Goal: Task Accomplishment & Management: Complete application form

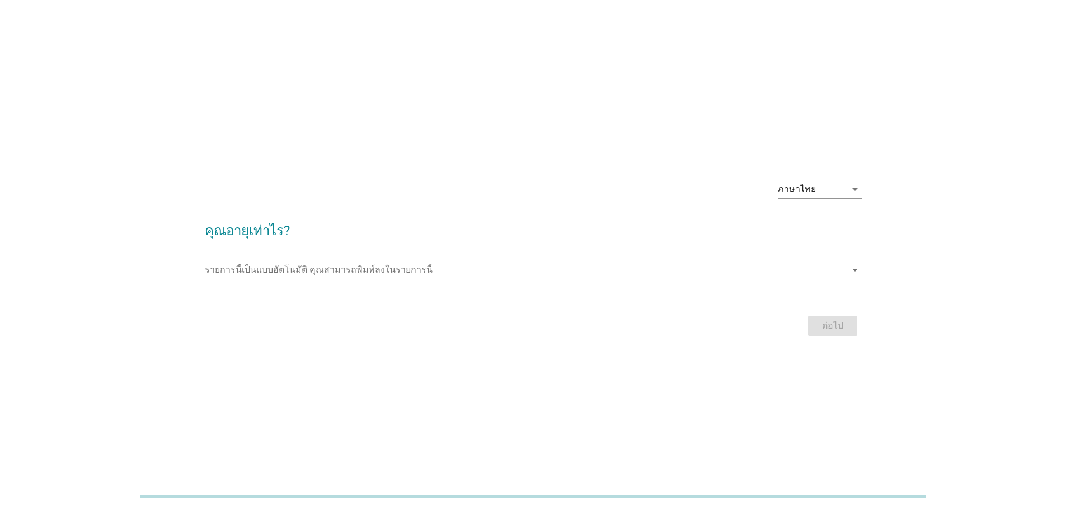
click at [835, 258] on div "รายการนี้เป็นแบบอัตโนมัติ [PERSON_NAME]พิมพ์ลงในรายการนี้ arrow_drop_down" at bounding box center [533, 272] width 657 height 36
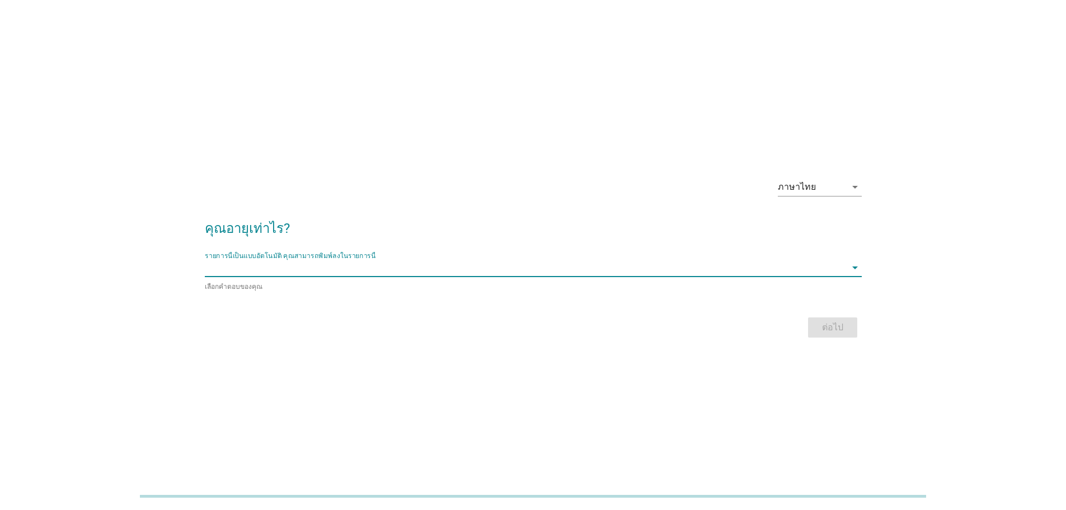
click at [841, 272] on input "รายการนี้เป็นแบบอัตโนมัติ คุณสามารถพิมพ์ลงในรายการนี้" at bounding box center [526, 268] width 642 height 18
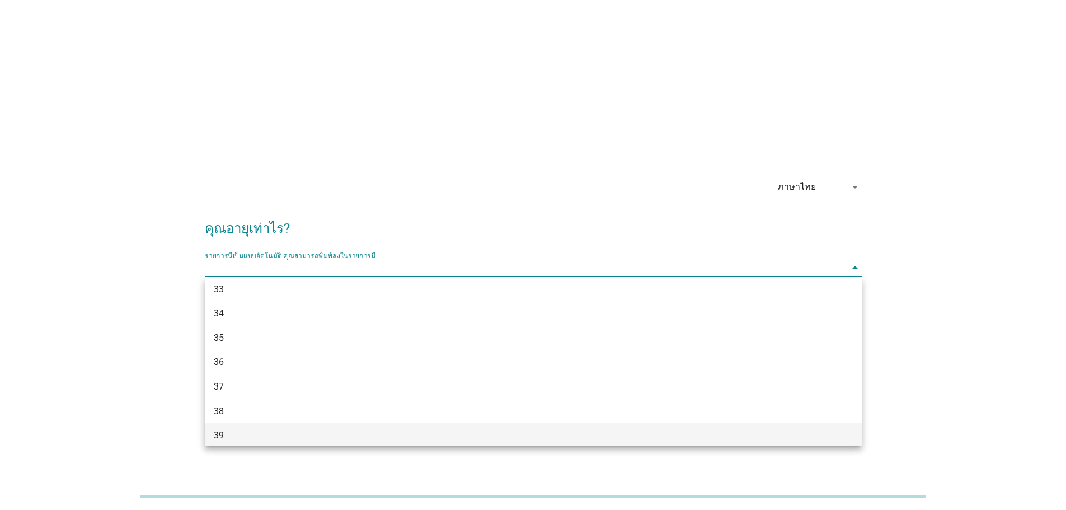
scroll to position [392, 0]
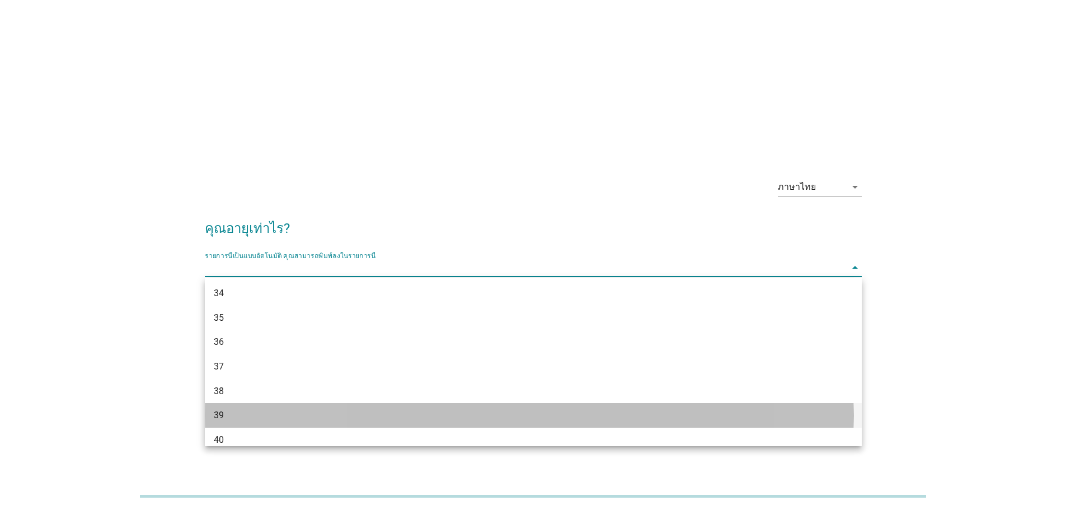
click at [356, 405] on div "39" at bounding box center [533, 415] width 657 height 25
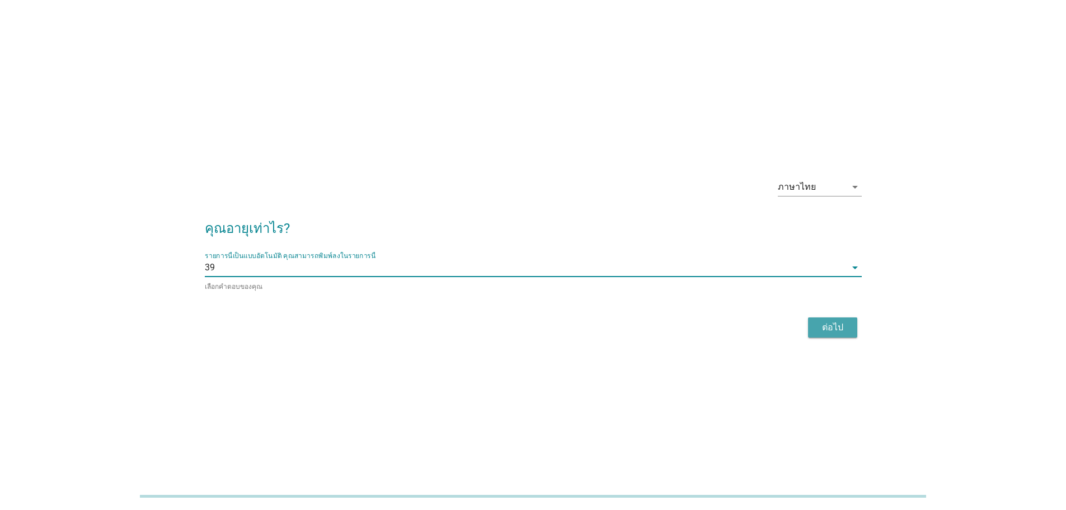
click at [852, 333] on button "ต่อไป" at bounding box center [832, 327] width 49 height 20
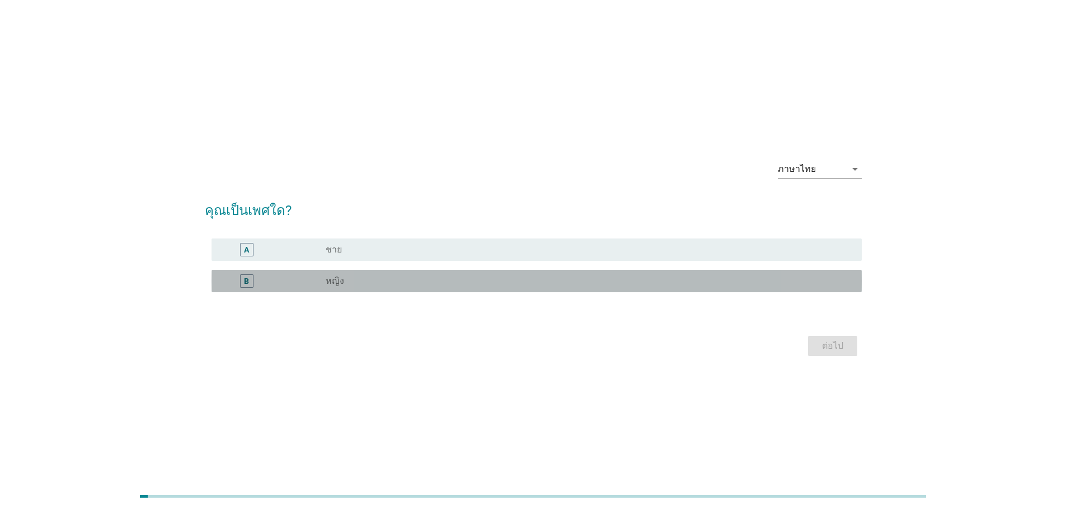
click at [366, 287] on div "radio_button_unchecked หญิง" at bounding box center [589, 280] width 527 height 13
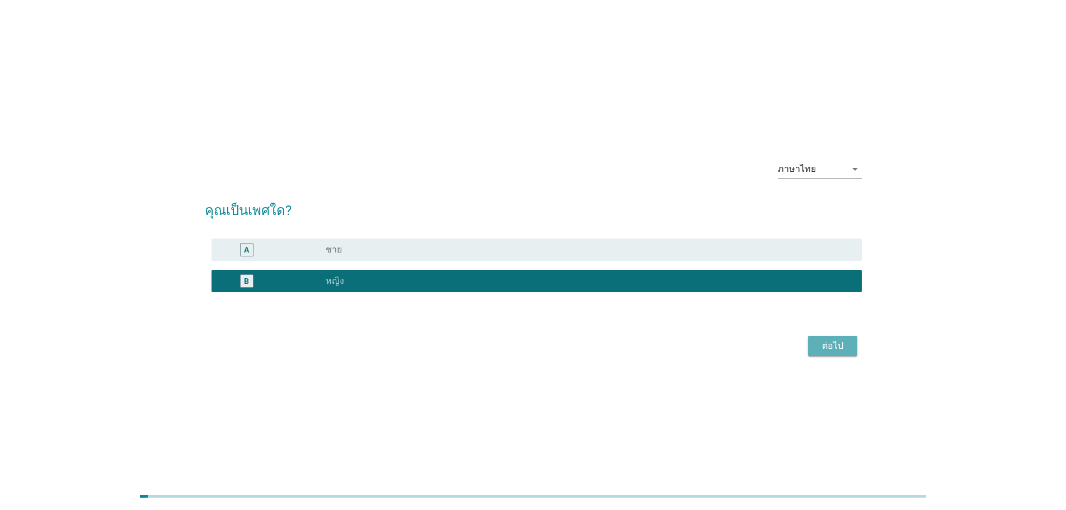
click at [828, 350] on div "ต่อไป" at bounding box center [832, 345] width 31 height 13
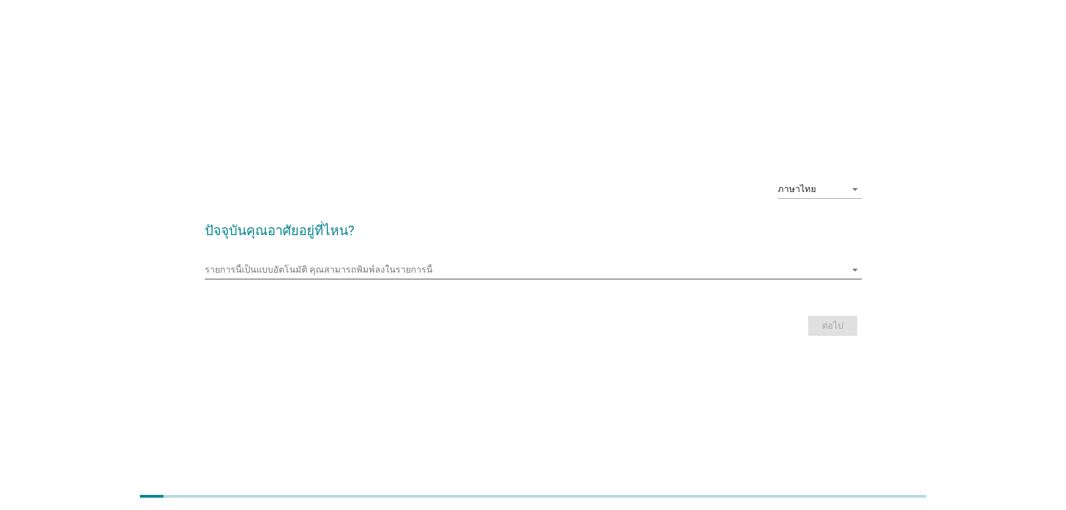
click at [394, 273] on input "รายการนี้เป็นแบบอัตโนมัติ คุณสามารถพิมพ์ลงในรายการนี้" at bounding box center [526, 270] width 642 height 18
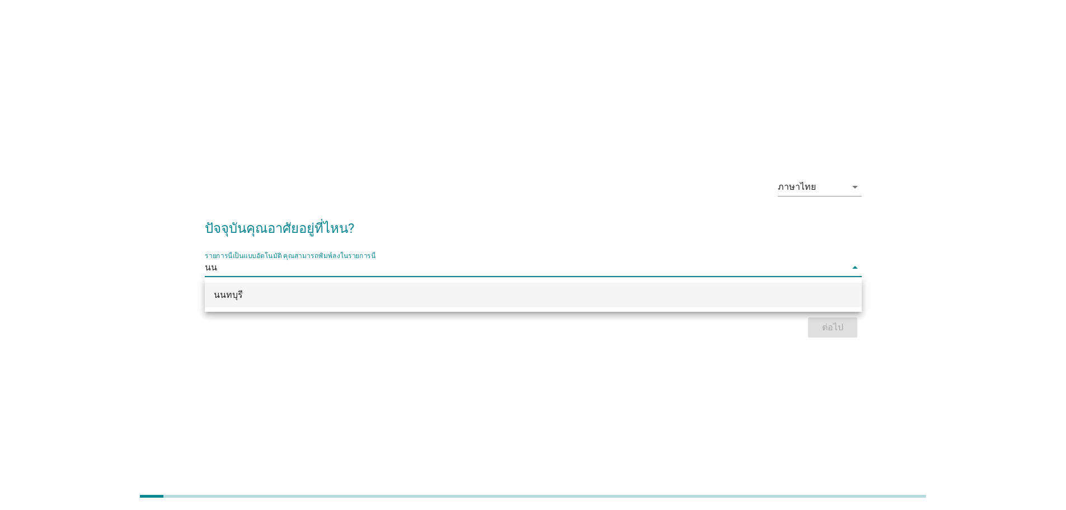
scroll to position [0, 0]
type input "นนท"
click at [264, 306] on div "นนทบุรี" at bounding box center [533, 295] width 657 height 25
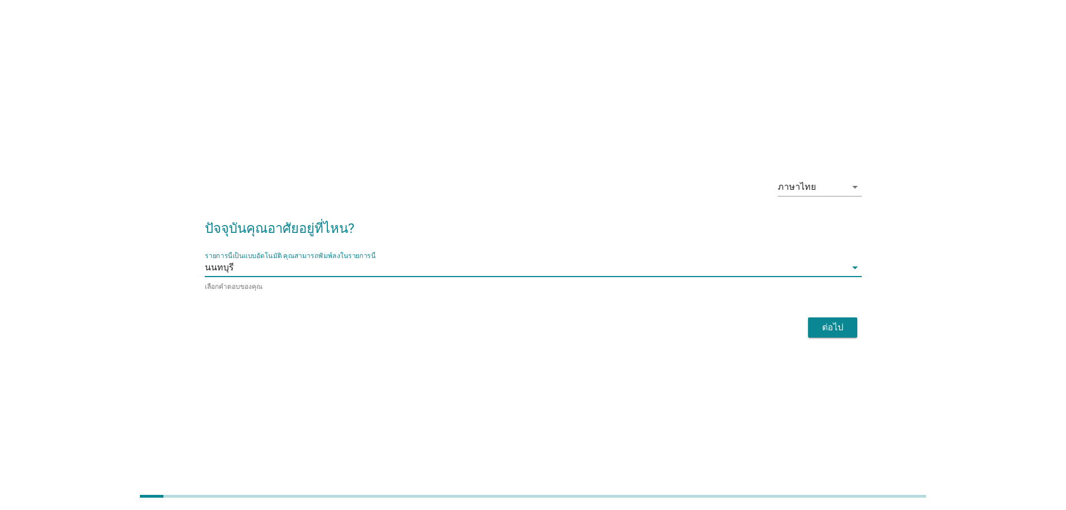
click at [841, 322] on div "ต่อไป" at bounding box center [832, 327] width 31 height 13
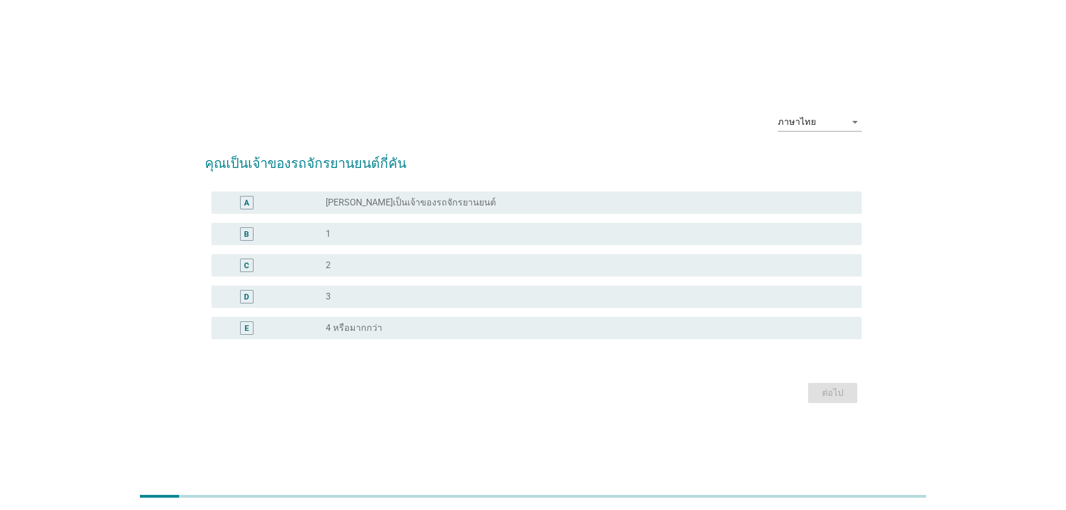
click at [359, 232] on div "radio_button_unchecked 1" at bounding box center [585, 233] width 518 height 11
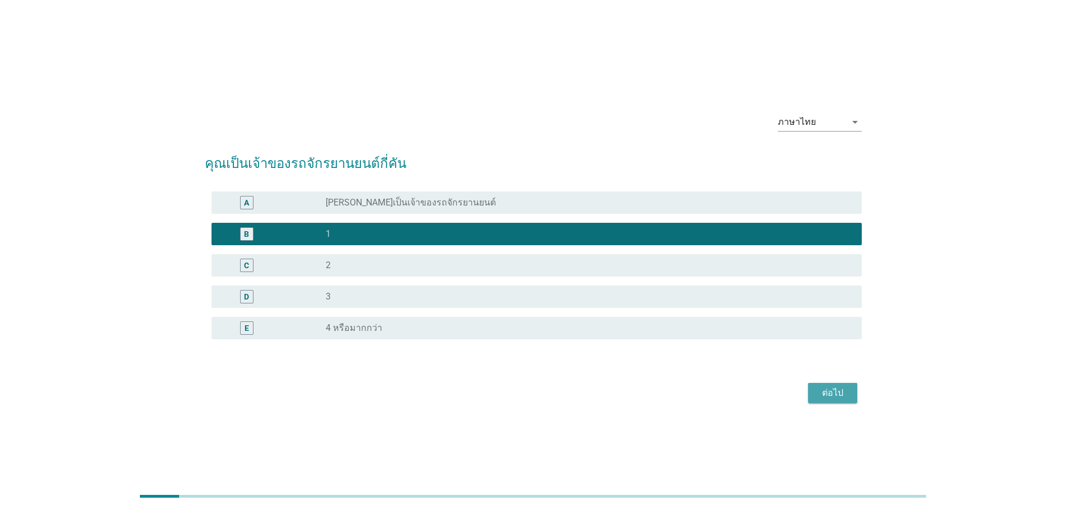
click at [837, 394] on div "ต่อไป" at bounding box center [832, 392] width 31 height 13
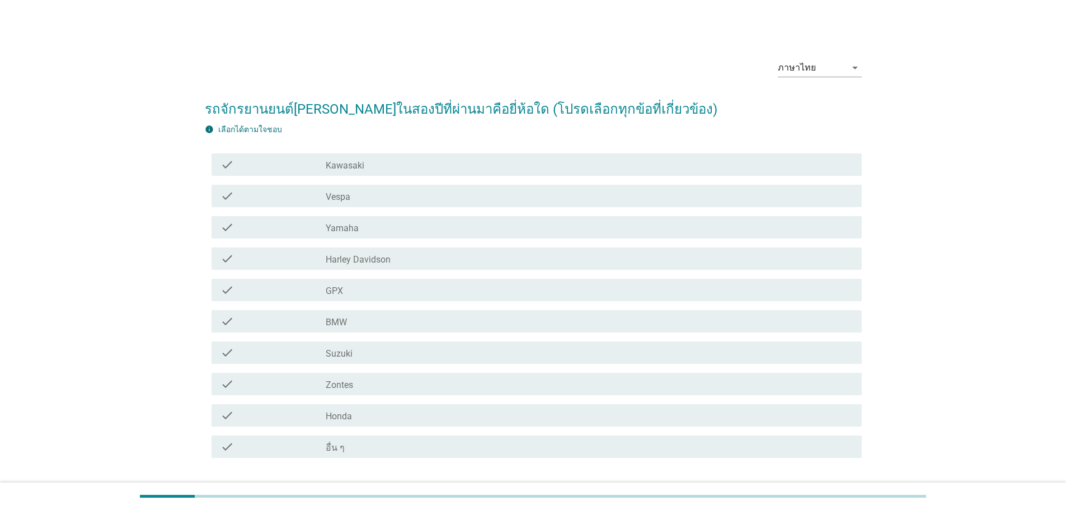
click at [371, 445] on div "check_box_outline_blank อื่น ๆ" at bounding box center [589, 446] width 527 height 13
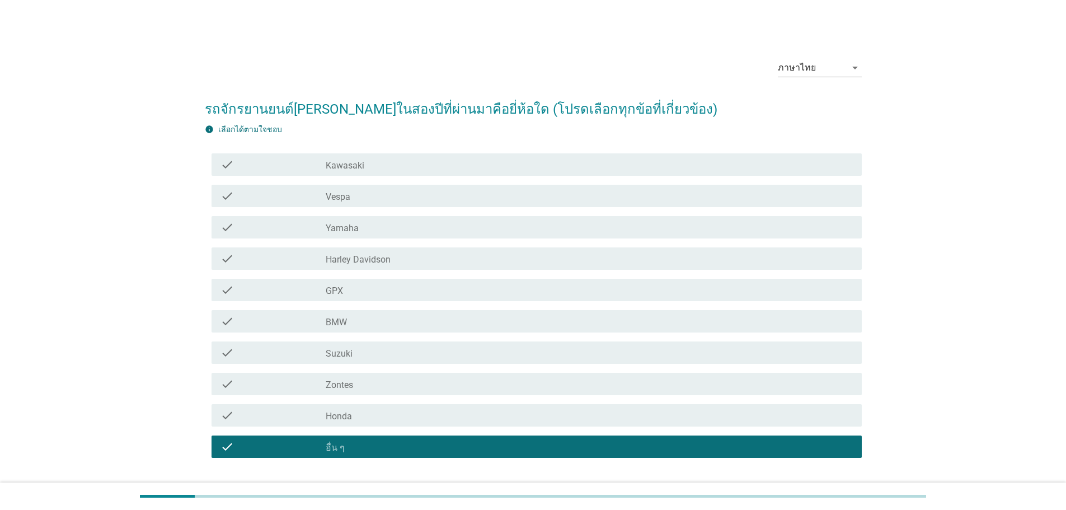
click at [368, 446] on div "check_box_outline_blank อื่น ๆ" at bounding box center [589, 446] width 527 height 13
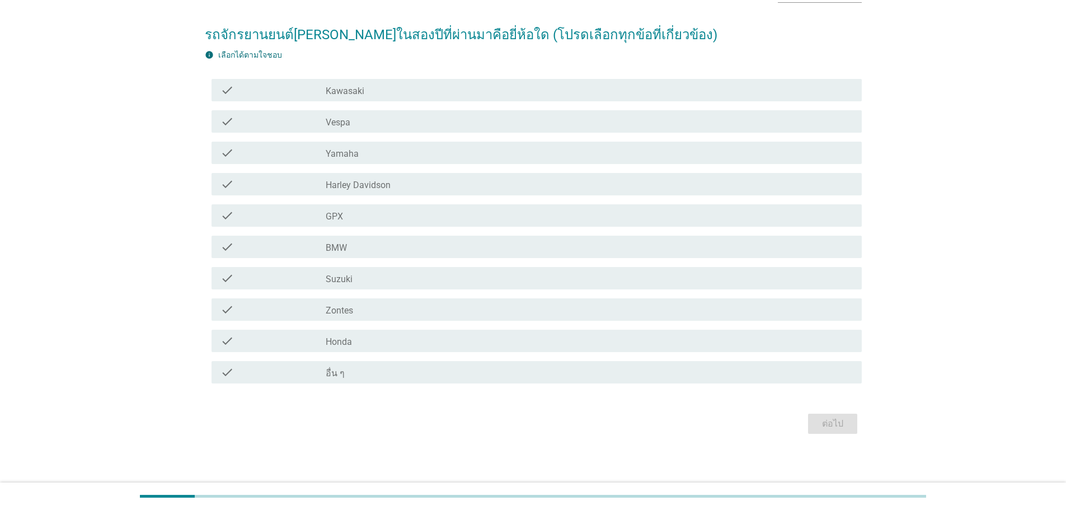
scroll to position [78, 0]
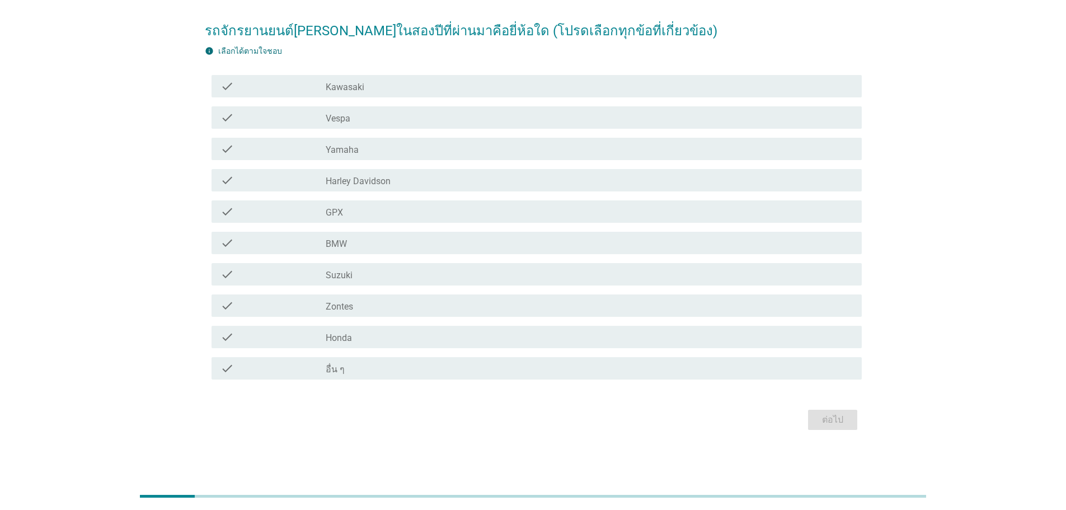
click at [341, 367] on label "อื่น ๆ" at bounding box center [335, 369] width 19 height 11
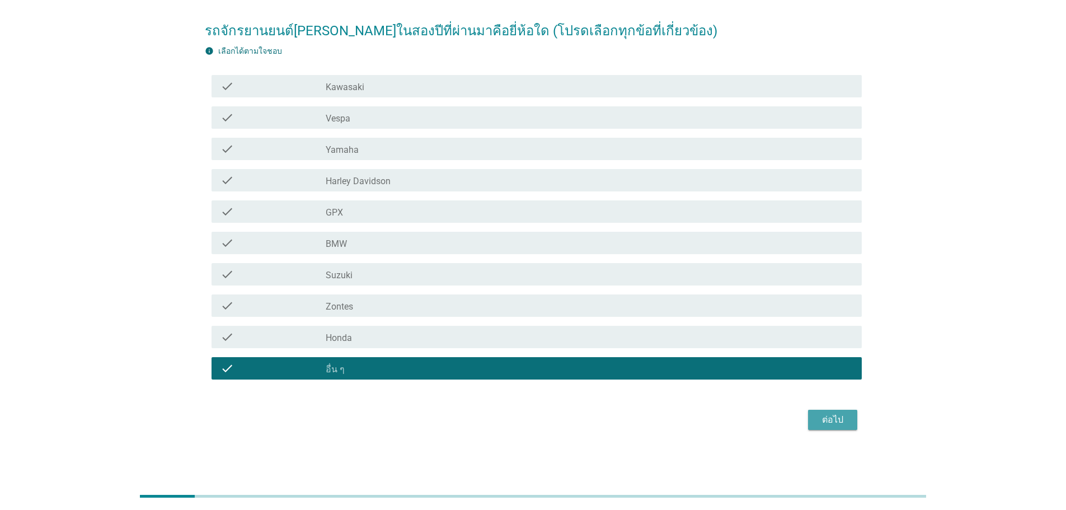
click at [823, 416] on div "ต่อไป" at bounding box center [832, 419] width 31 height 13
